Goal: Transaction & Acquisition: Book appointment/travel/reservation

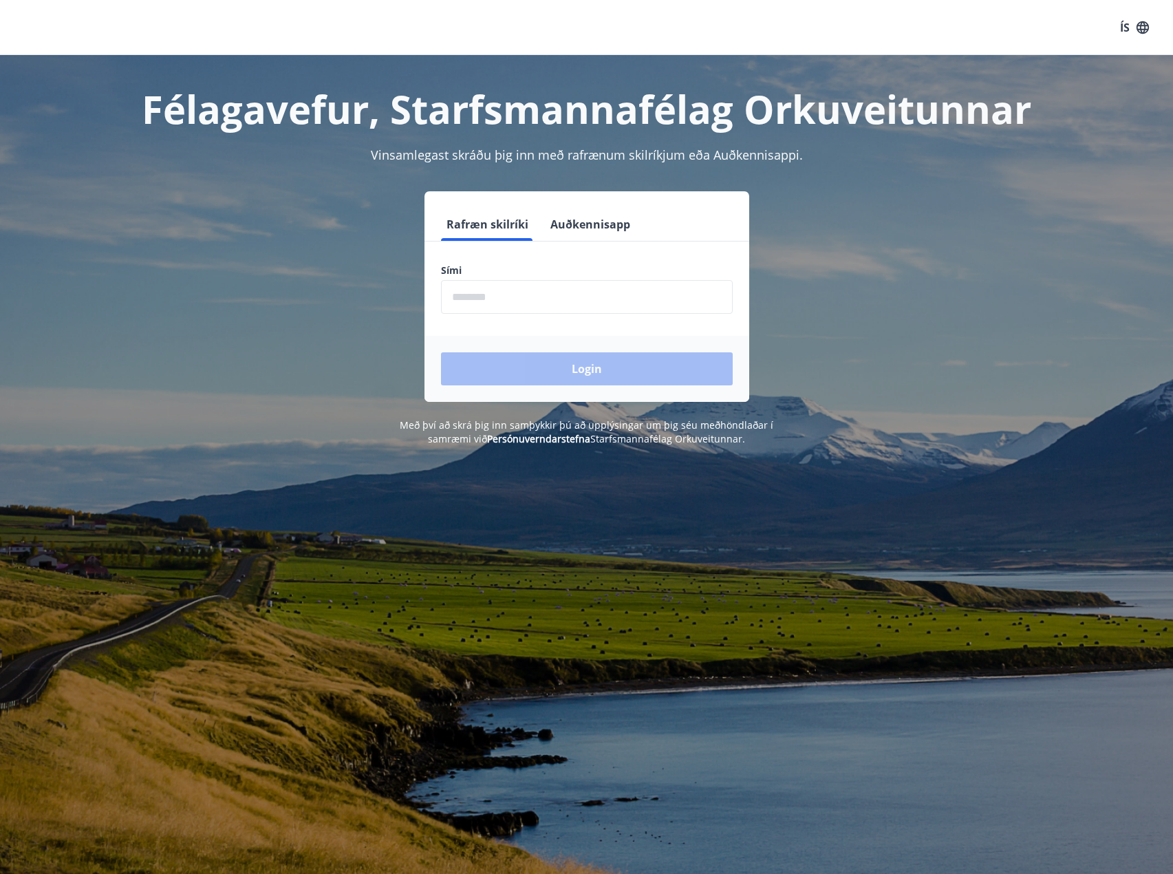
click at [565, 302] on input "phone" at bounding box center [587, 297] width 292 height 34
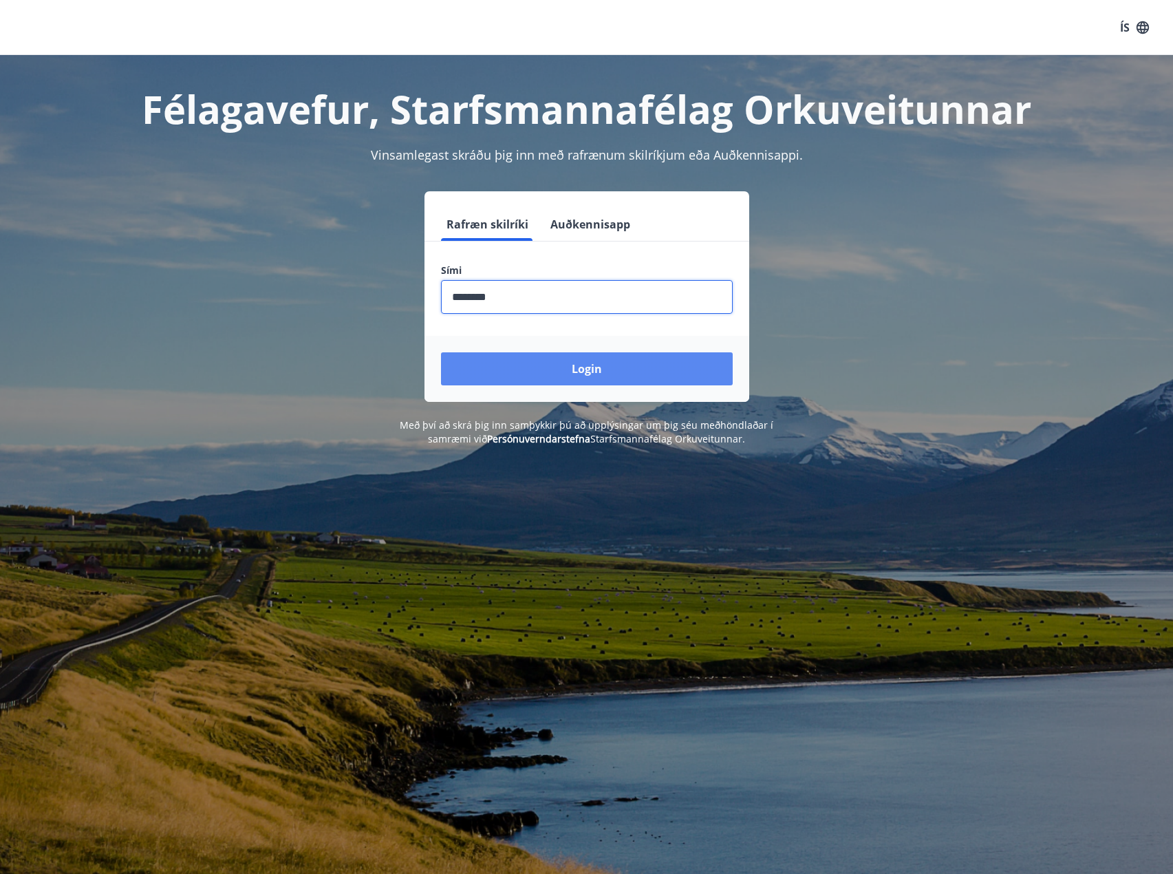
type input "********"
click at [631, 374] on button "Login" at bounding box center [587, 368] width 292 height 33
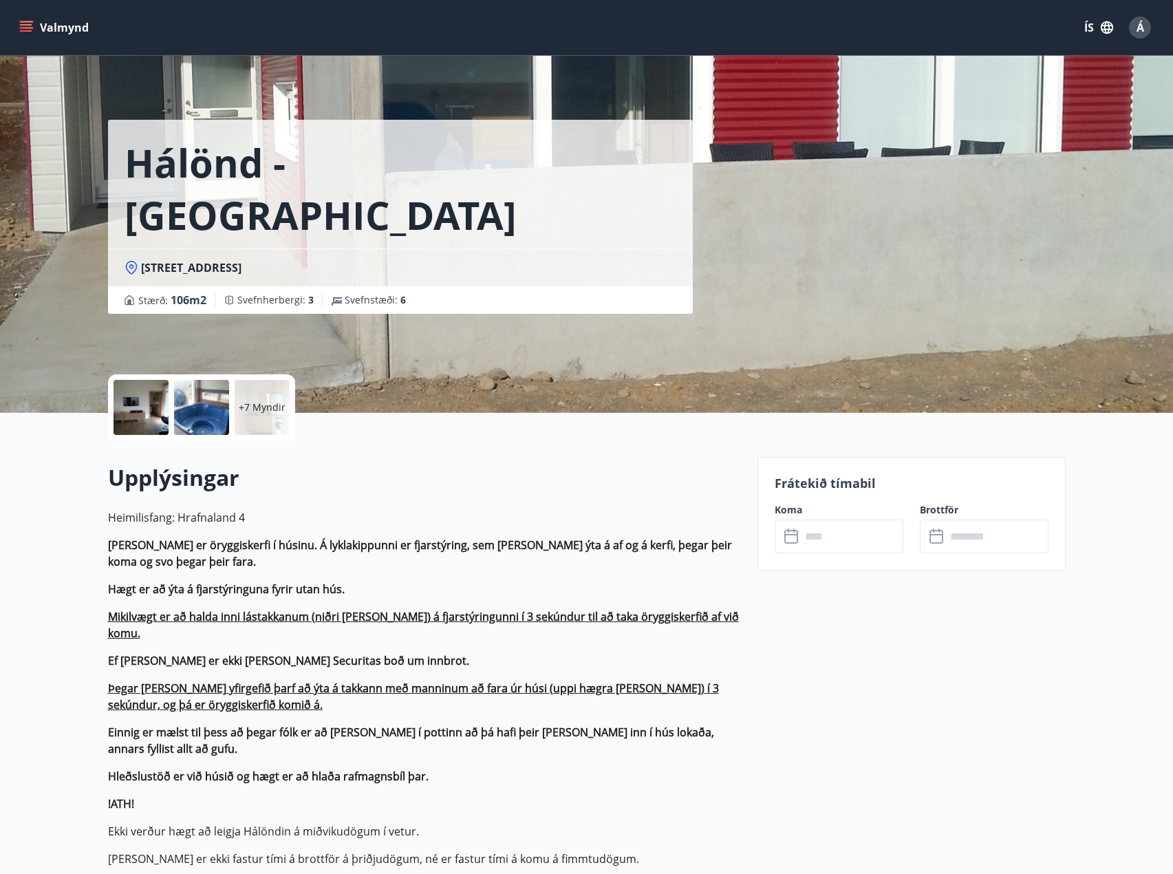
click at [41, 28] on button "Valmynd" at bounding box center [56, 27] width 78 height 25
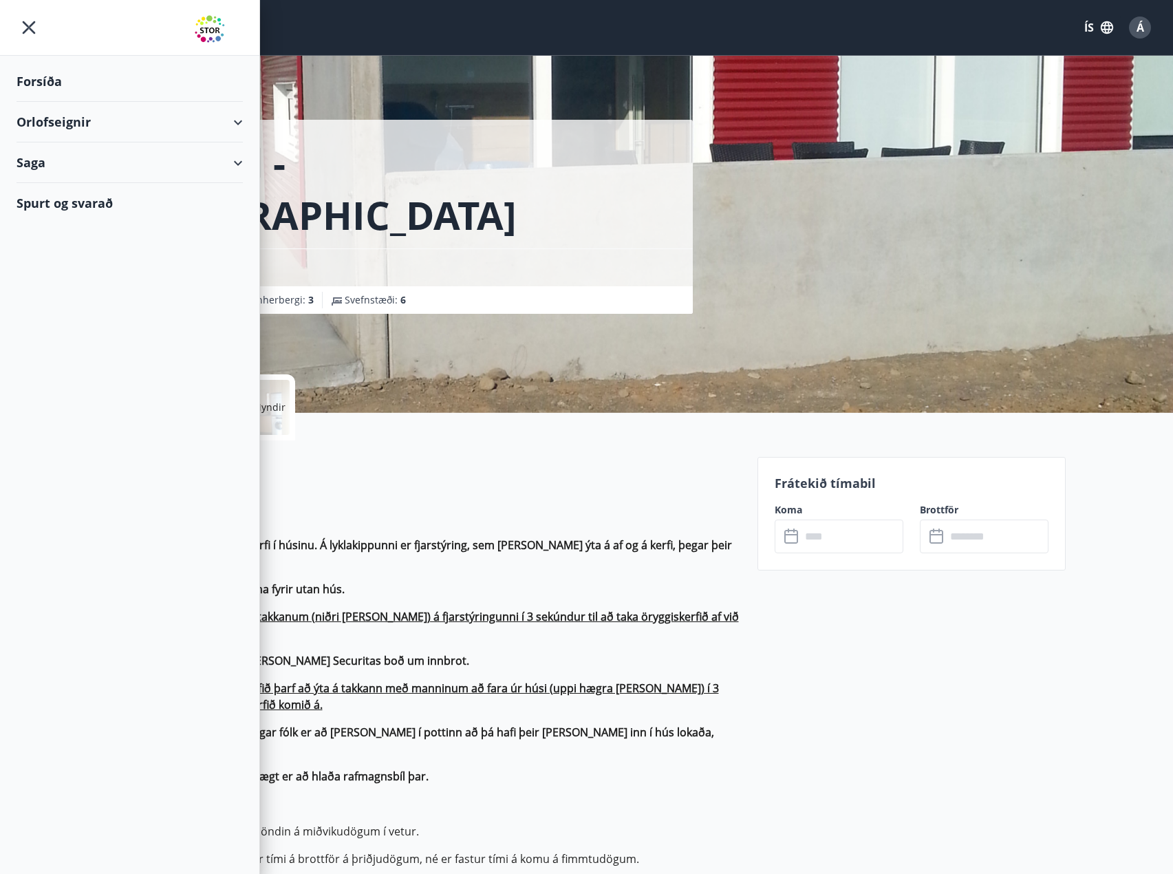
click at [235, 122] on div "Orlofseignir" at bounding box center [130, 122] width 226 height 41
click at [225, 222] on div "Saga" at bounding box center [130, 220] width 226 height 41
click at [44, 254] on div "Bókanir" at bounding box center [130, 255] width 204 height 29
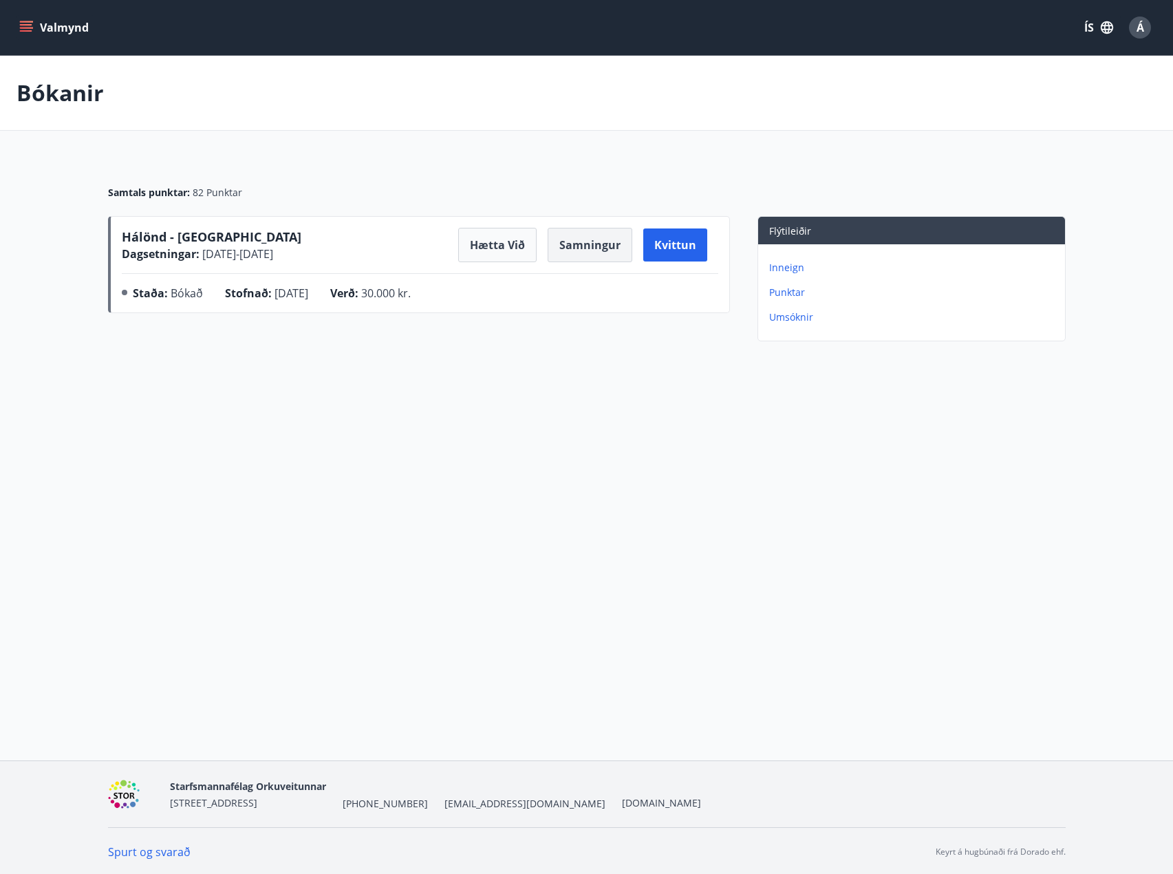
click at [588, 250] on button "Samningur" at bounding box center [590, 245] width 85 height 34
click at [28, 26] on icon "menu" at bounding box center [26, 28] width 14 height 14
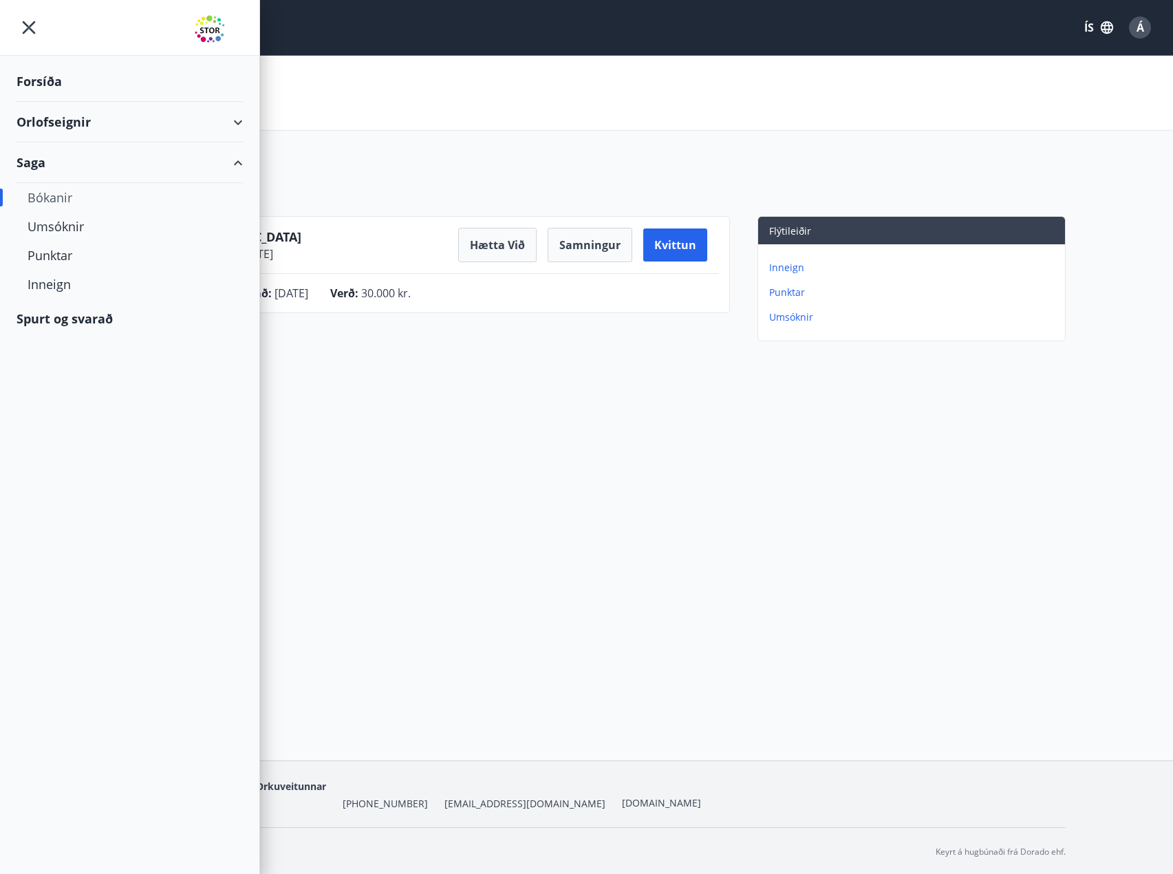
click at [52, 120] on div "Orlofseignir" at bounding box center [130, 122] width 226 height 41
click at [52, 154] on div "Framboð" at bounding box center [130, 156] width 204 height 29
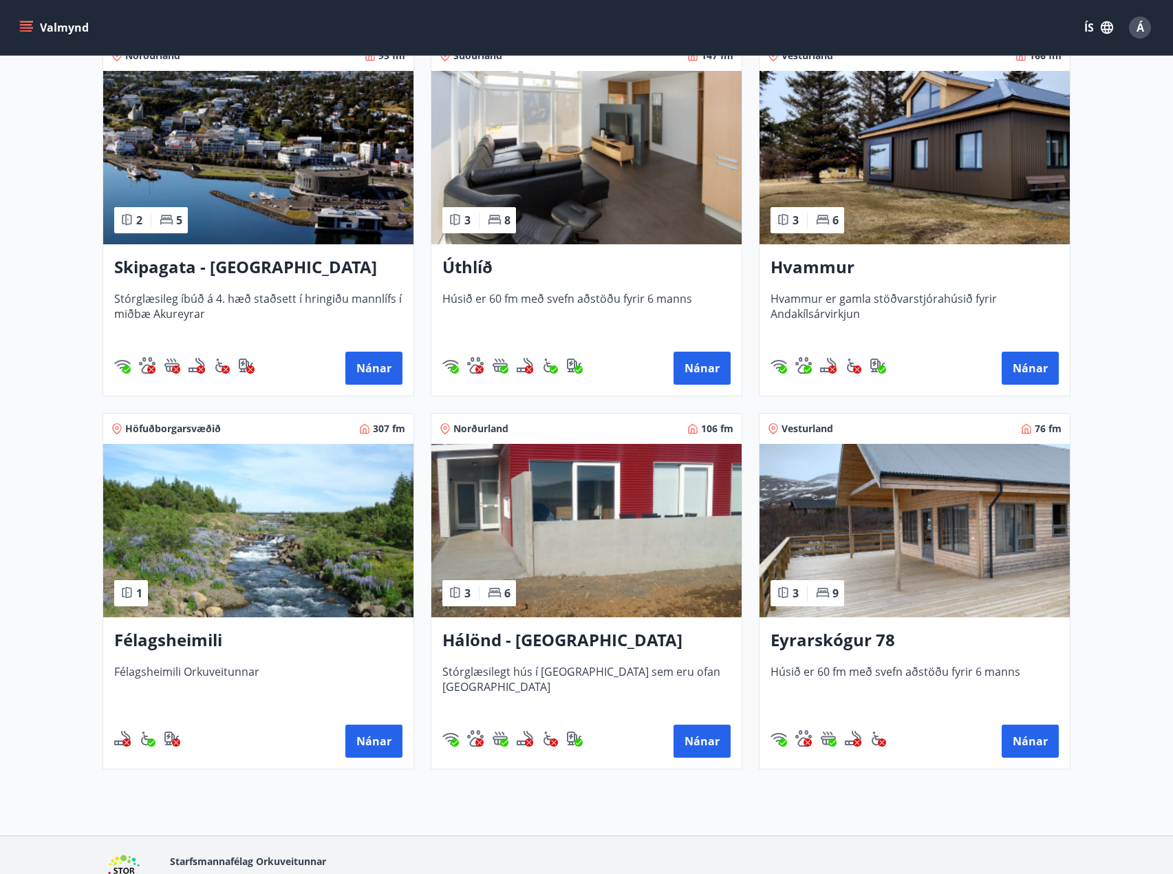
scroll to position [344, 0]
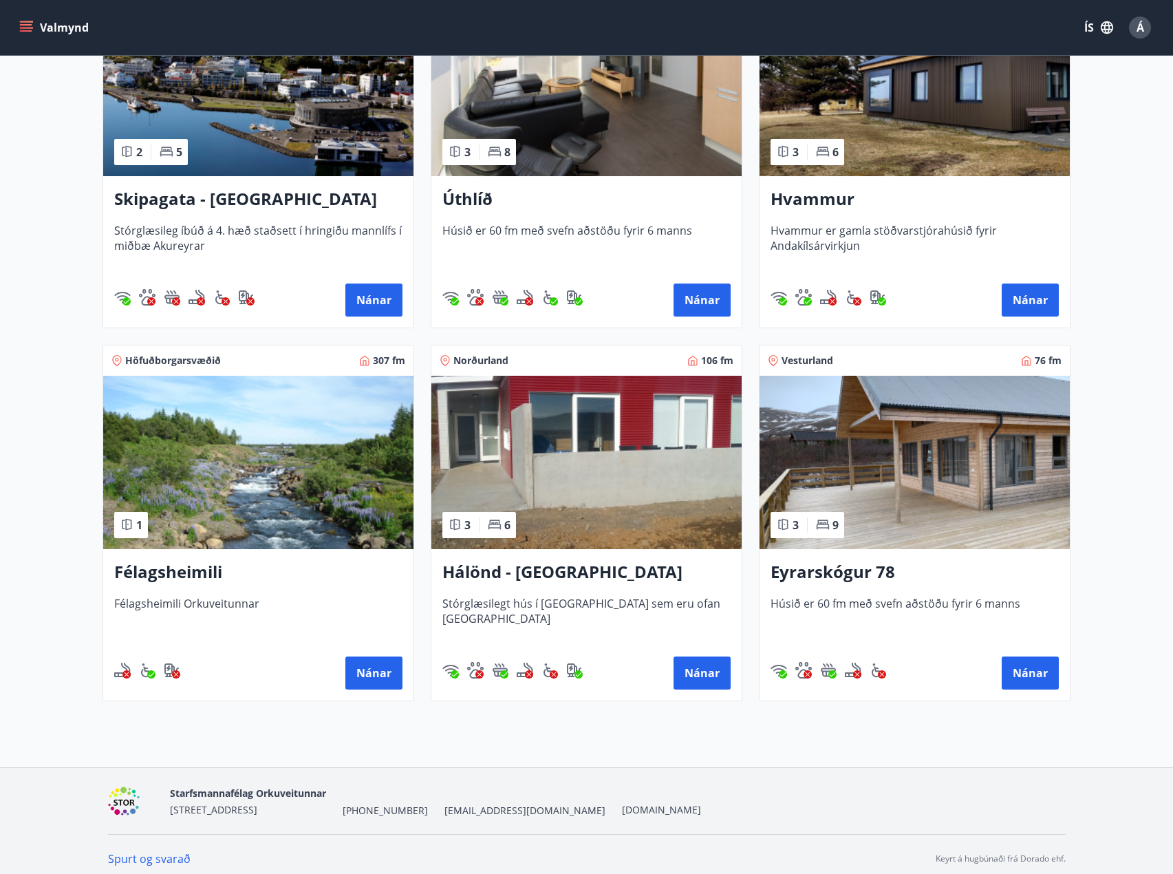
click at [611, 487] on img at bounding box center [586, 462] width 310 height 173
